Goal: Information Seeking & Learning: Check status

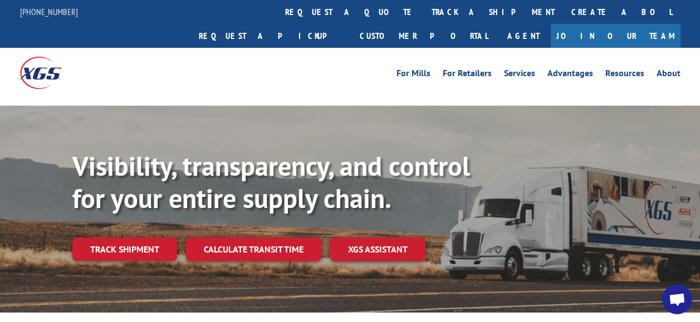
scroll to position [0, 22]
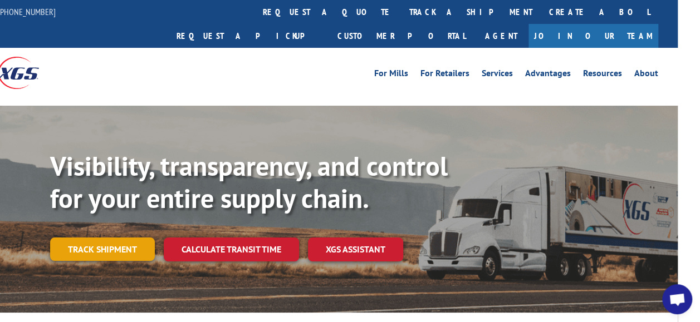
click at [133, 238] on link "Track shipment" at bounding box center [102, 249] width 105 height 23
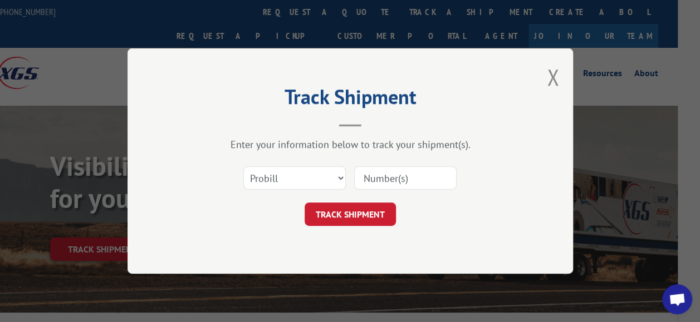
click at [400, 172] on input at bounding box center [405, 178] width 102 height 23
type input "17591939"
click at [354, 219] on button "TRACK SHIPMENT" at bounding box center [350, 214] width 91 height 23
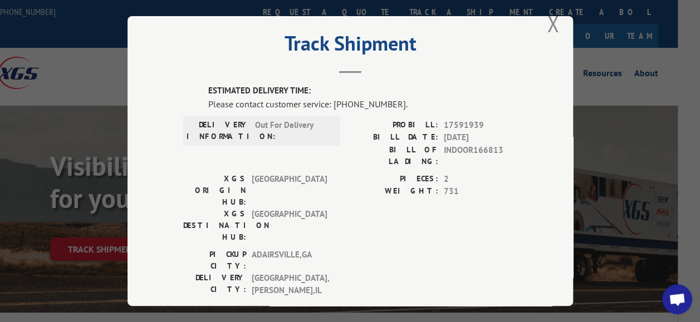
scroll to position [2, 0]
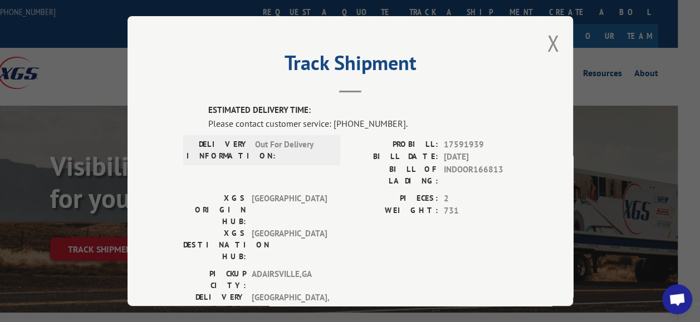
click at [568, 130] on div "Track Shipment ESTIMATED DELIVERY TIME: Please contact customer service: [PHONE…" at bounding box center [351, 161] width 446 height 290
click at [550, 45] on button "Close modal" at bounding box center [553, 43] width 12 height 30
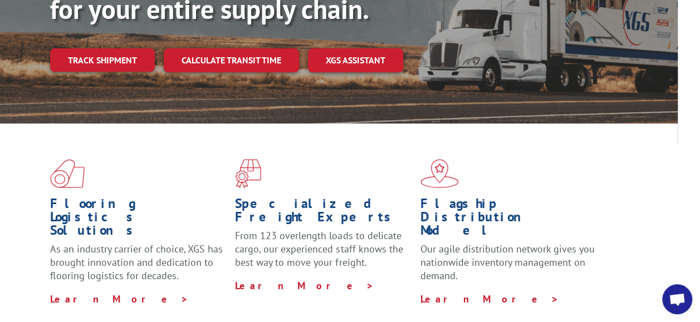
scroll to position [125, 22]
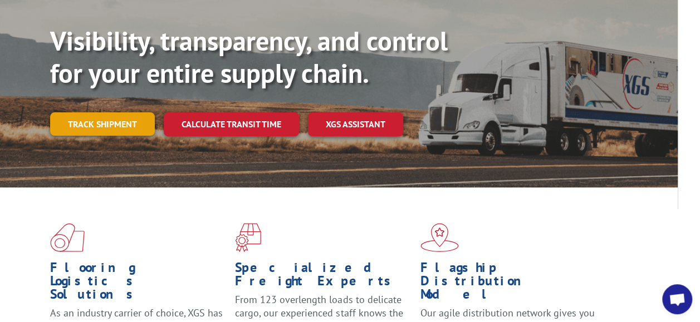
click at [128, 113] on link "Track shipment" at bounding box center [102, 124] width 105 height 23
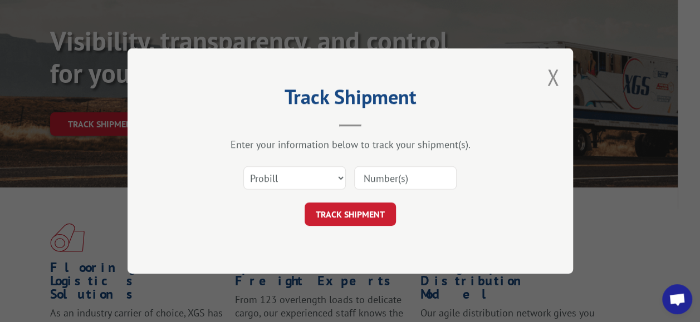
click at [393, 177] on input at bounding box center [405, 178] width 102 height 23
type input "17591939"
click at [377, 217] on button "TRACK SHIPMENT" at bounding box center [350, 214] width 91 height 23
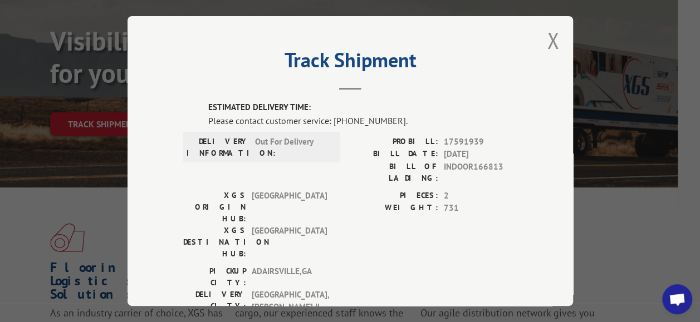
scroll to position [5, 0]
